Goal: Transaction & Acquisition: Purchase product/service

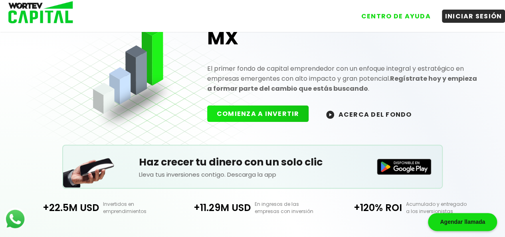
scroll to position [80, 0]
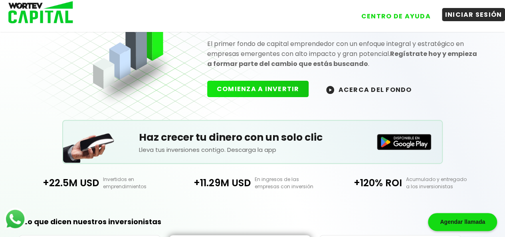
click at [472, 11] on button "INICIAR SESIÓN" at bounding box center [473, 14] width 63 height 13
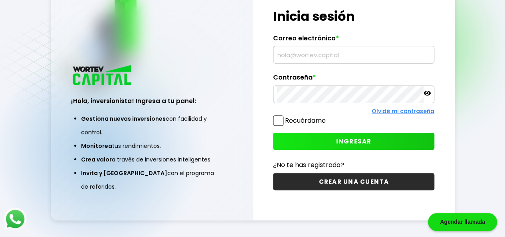
scroll to position [40, 0]
click at [298, 56] on input "text" at bounding box center [354, 54] width 154 height 17
type input "[EMAIL_ADDRESS][DOMAIN_NAME]"
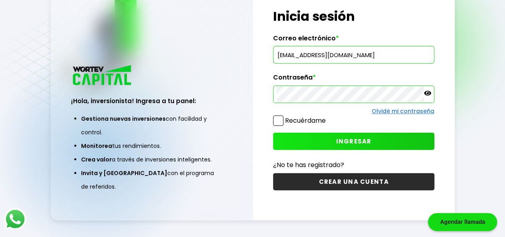
click at [338, 138] on span "INGRESAR" at bounding box center [354, 141] width 36 height 8
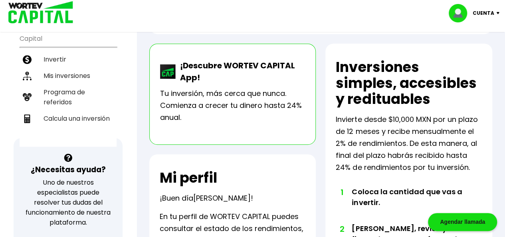
scroll to position [86, 0]
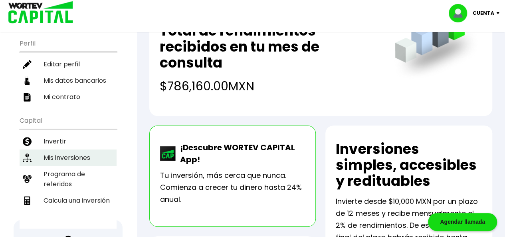
click at [65, 149] on li "Mis inversiones" at bounding box center [68, 157] width 97 height 16
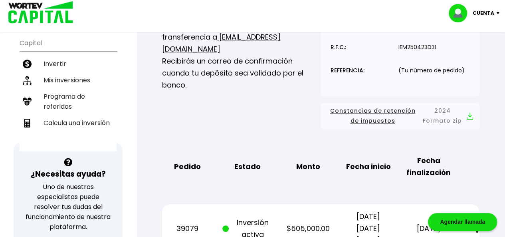
scroll to position [160, 0]
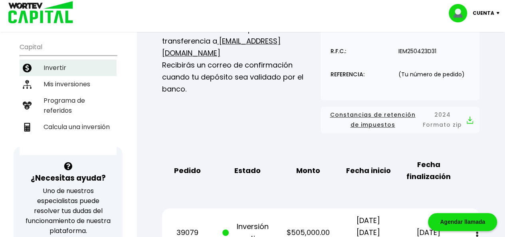
click at [49, 59] on li "Invertir" at bounding box center [68, 67] width 97 height 16
